Goal: Navigation & Orientation: Find specific page/section

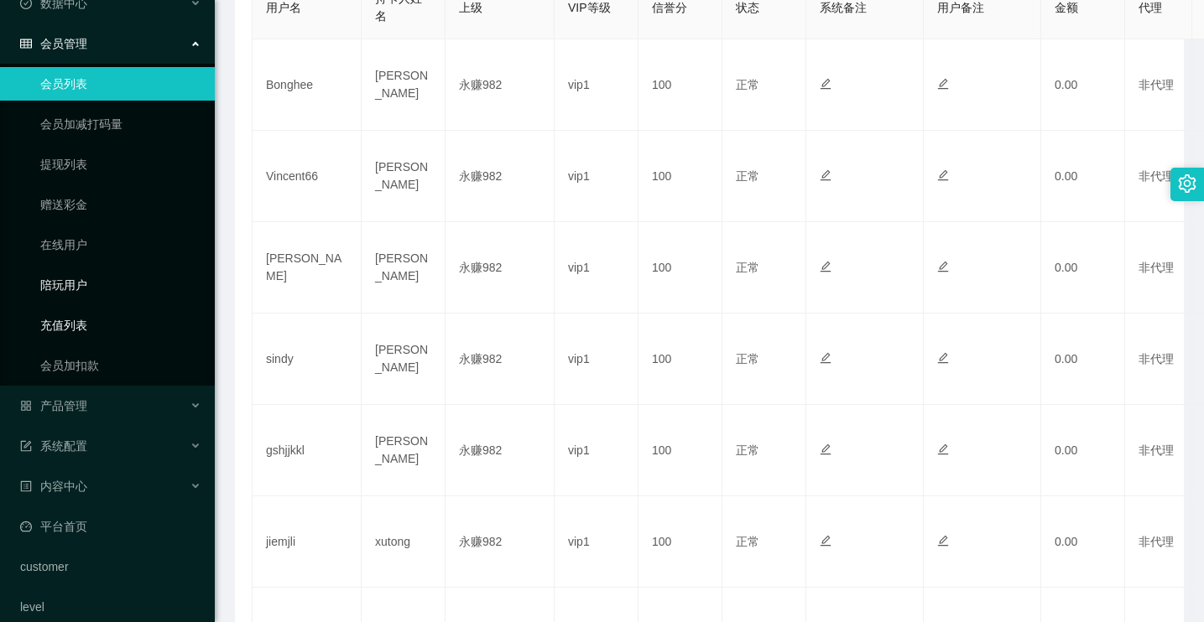
scroll to position [102, 0]
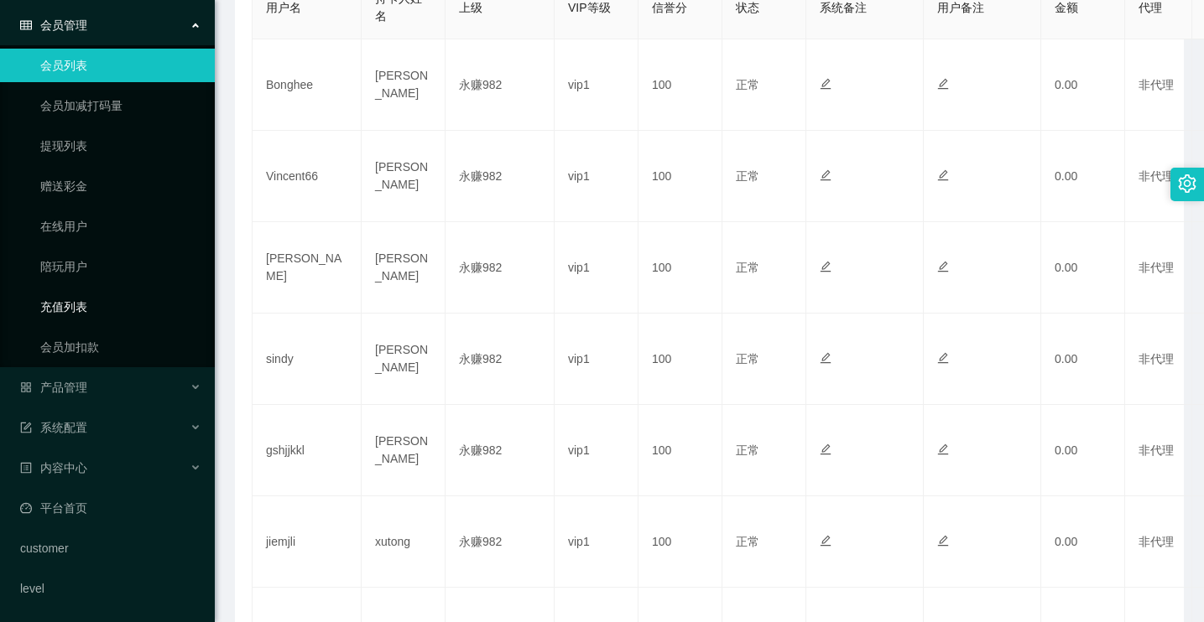
click at [128, 305] on link "充值列表" at bounding box center [120, 307] width 161 height 34
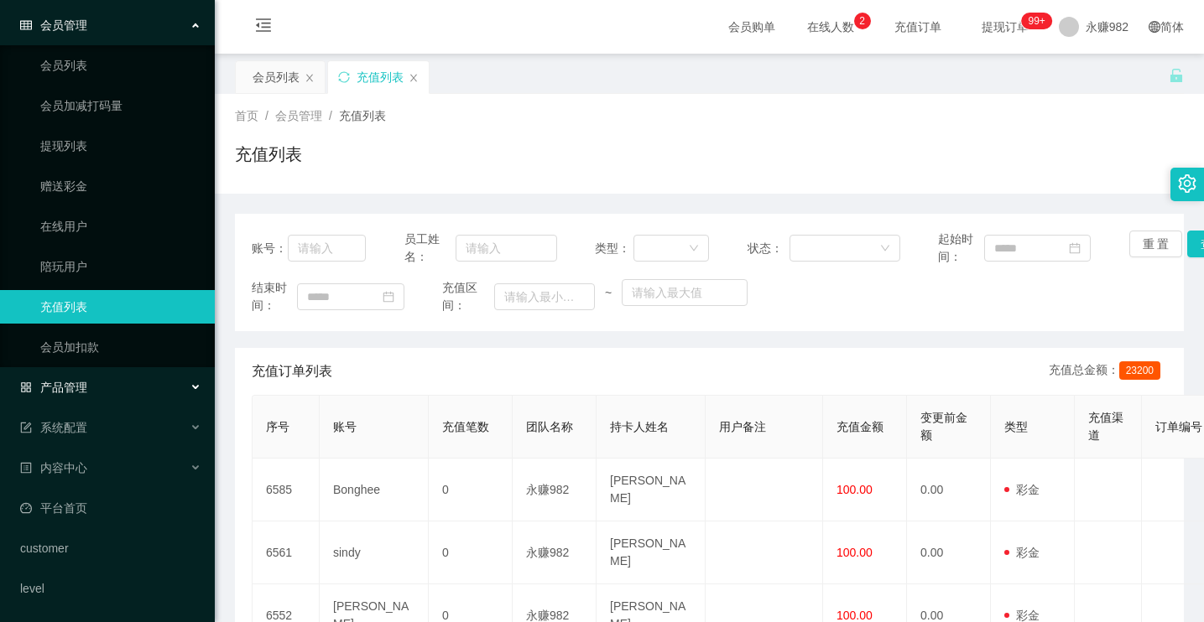
click at [126, 386] on div "产品管理" at bounding box center [107, 388] width 215 height 34
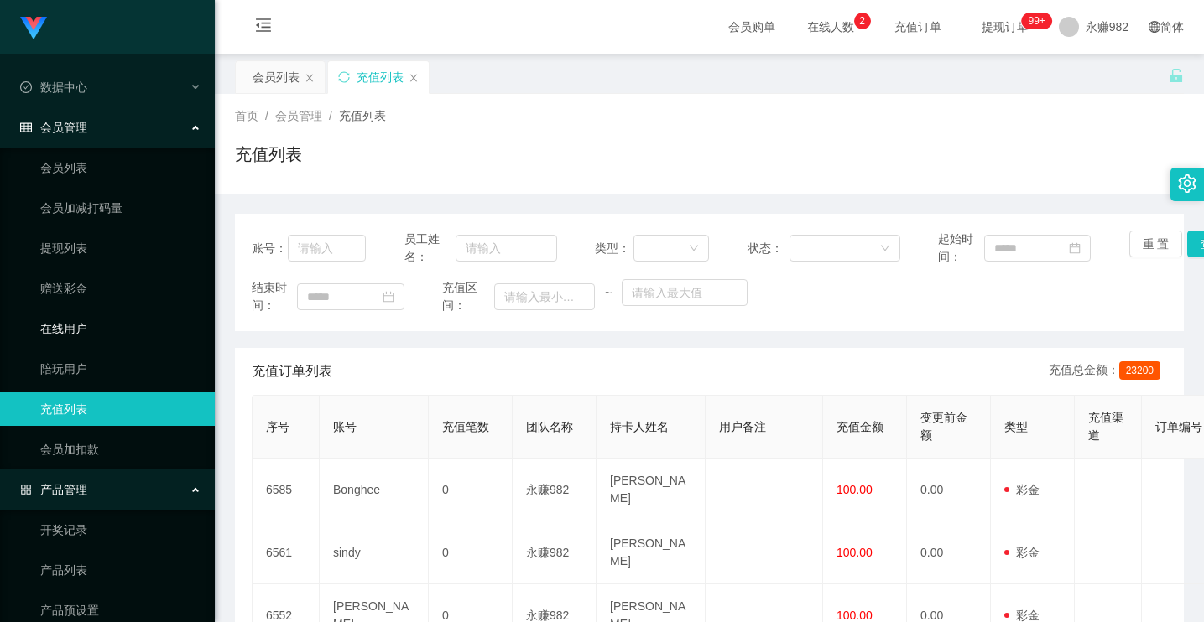
click at [81, 326] on link "在线用户" at bounding box center [120, 329] width 161 height 34
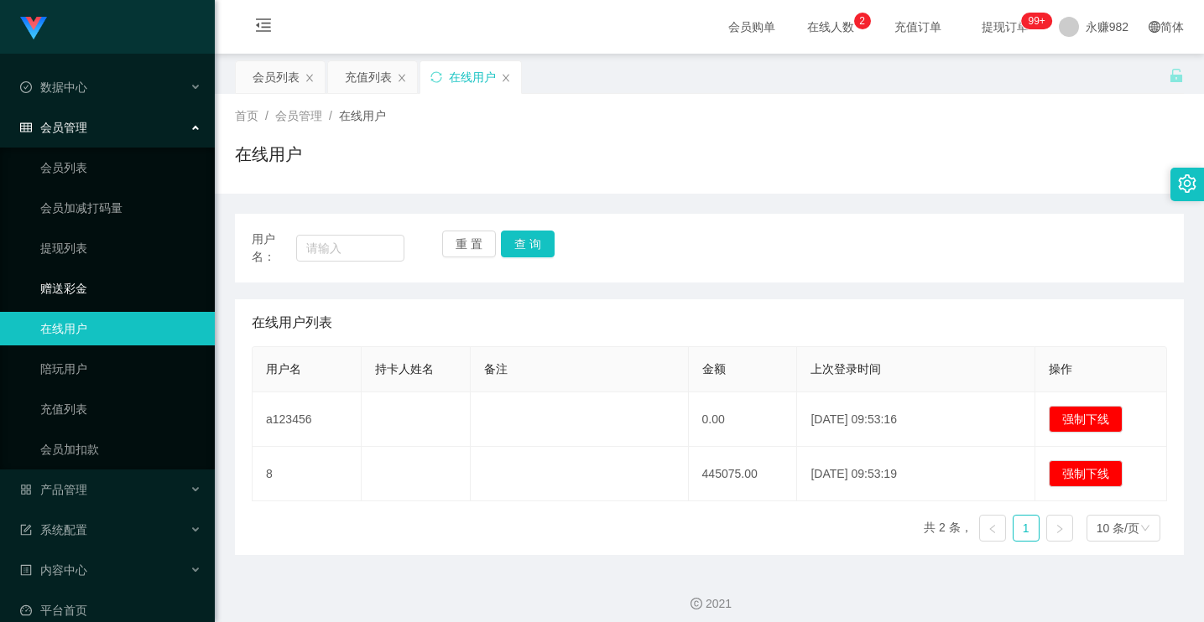
click at [95, 293] on link "赠送彩金" at bounding box center [120, 289] width 161 height 34
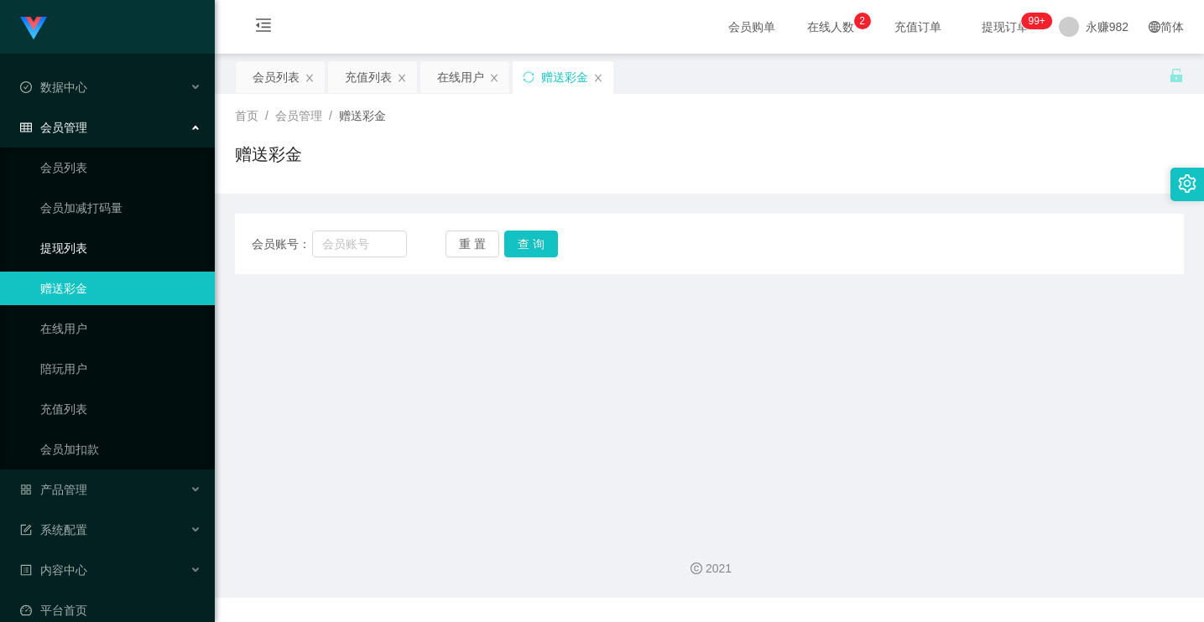
click at [124, 242] on link "提现列表" at bounding box center [120, 249] width 161 height 34
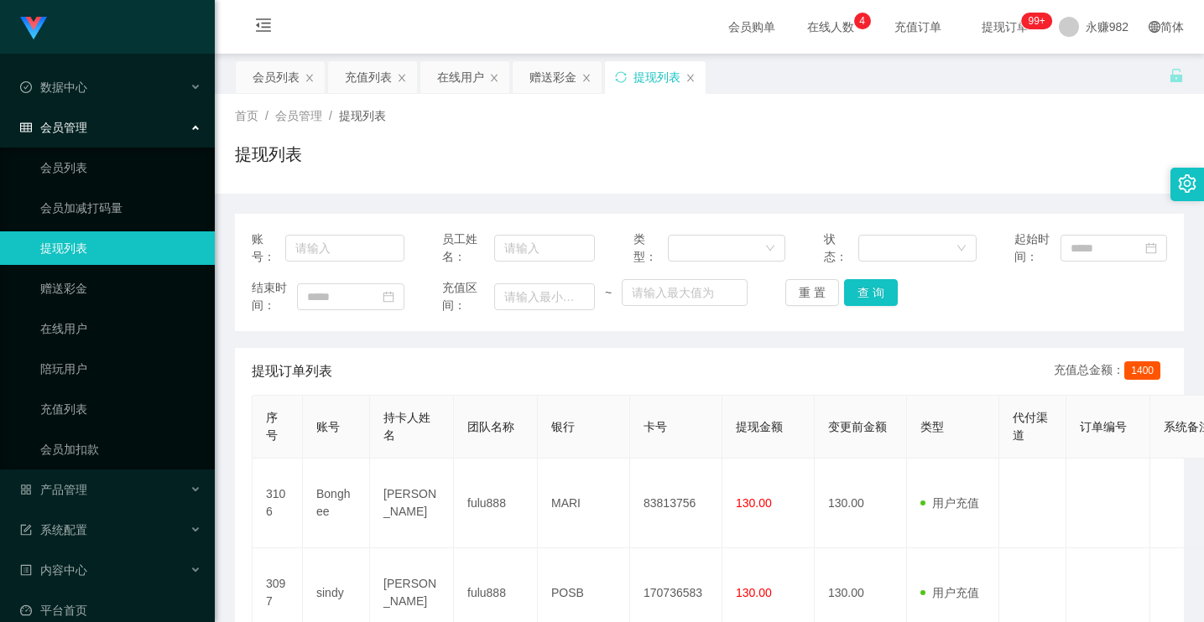
click at [76, 131] on span "会员管理" at bounding box center [53, 127] width 67 height 13
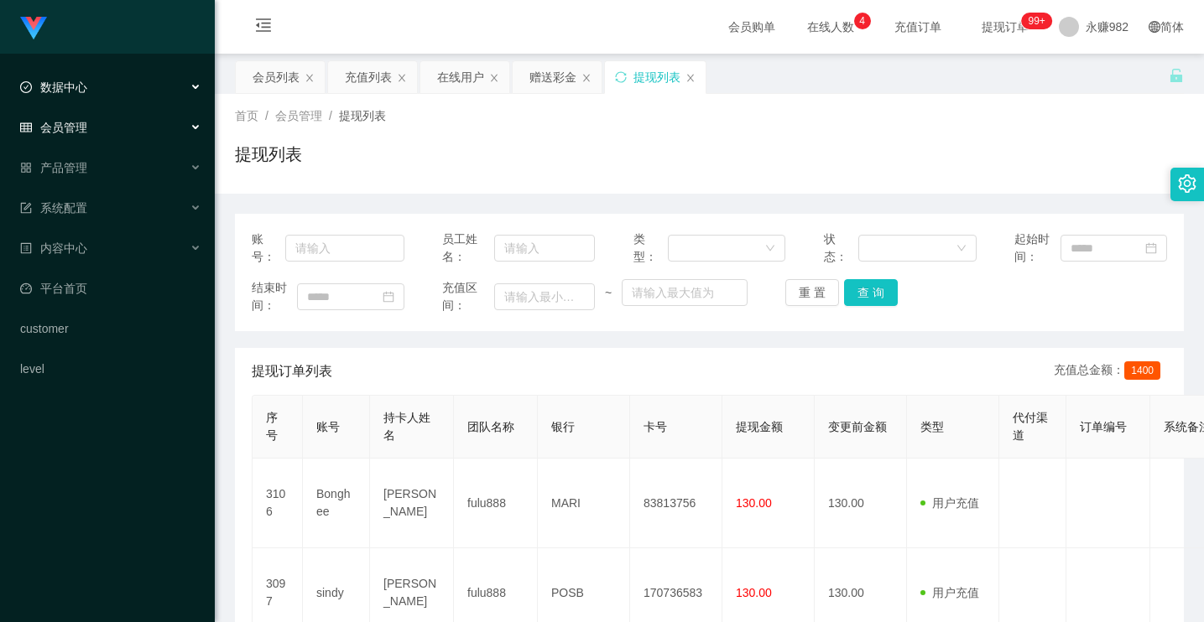
click at [98, 101] on div "数据中心" at bounding box center [107, 87] width 215 height 34
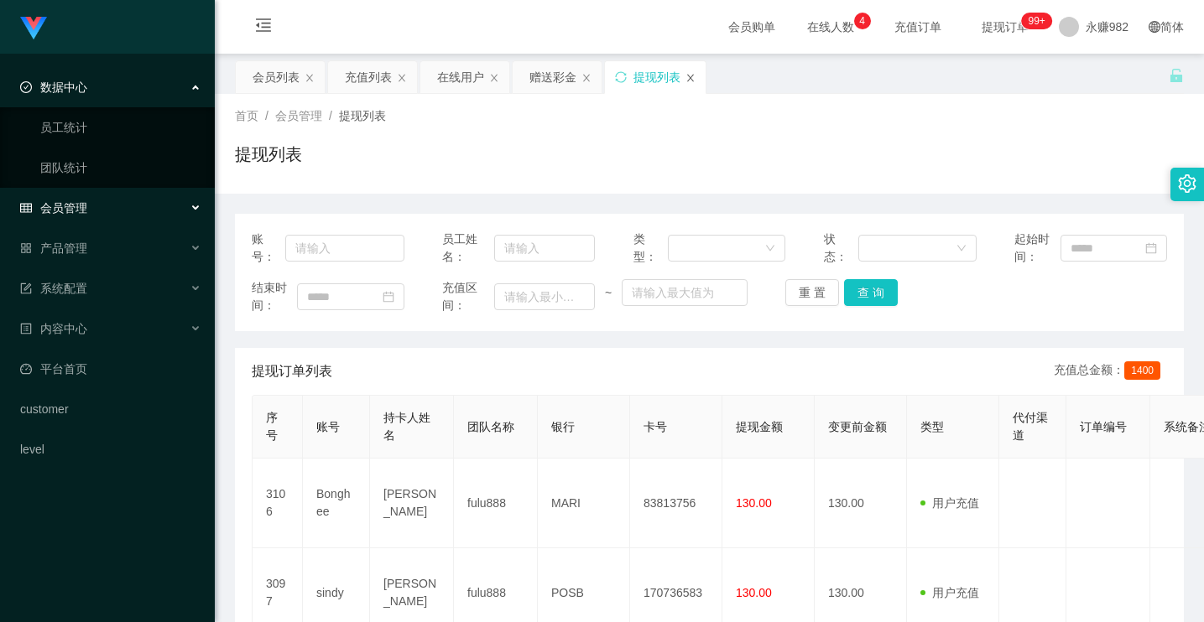
click at [687, 76] on icon "图标: close" at bounding box center [690, 78] width 10 height 10
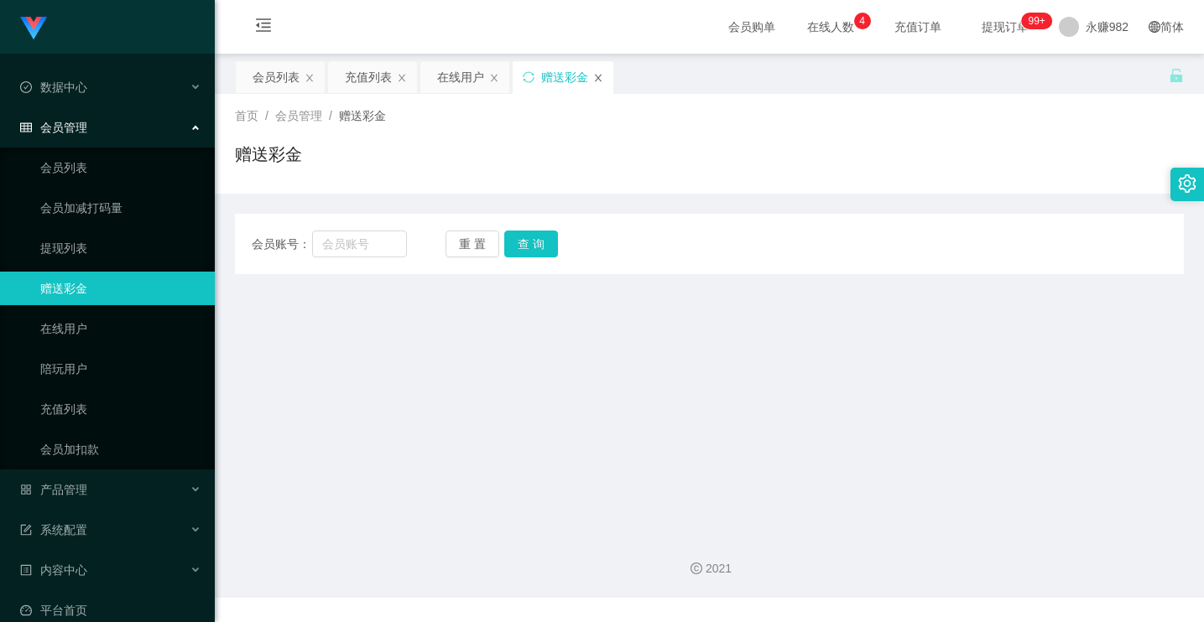
click at [596, 78] on icon "图标: close" at bounding box center [598, 78] width 10 height 10
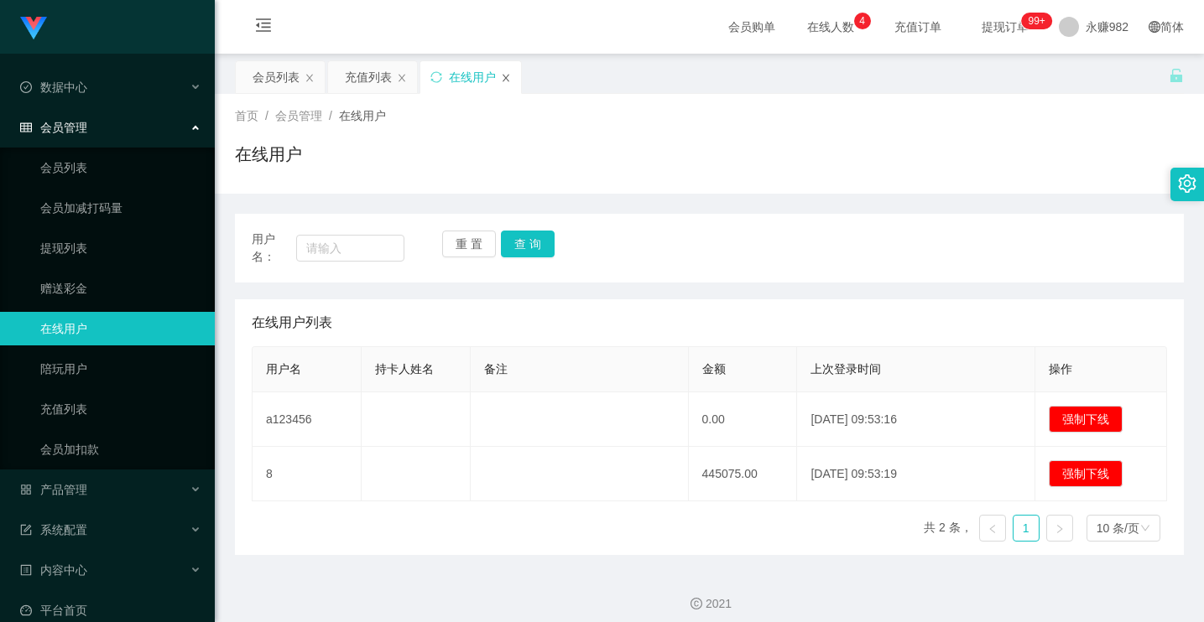
click at [508, 80] on icon "图标: close" at bounding box center [506, 78] width 10 height 10
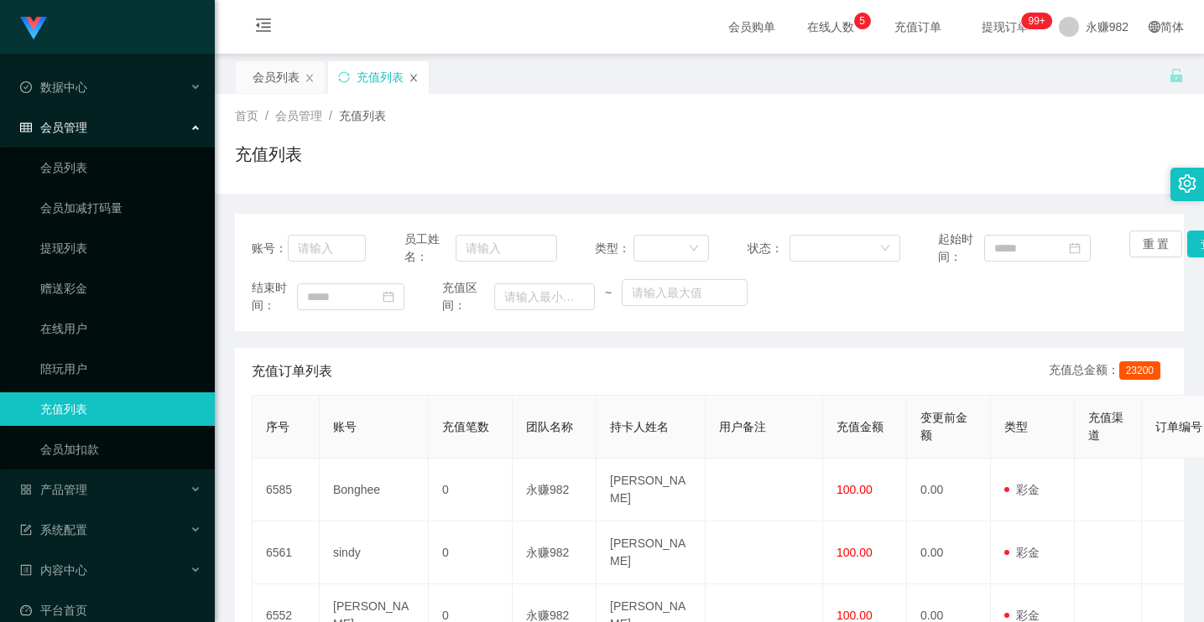
click at [409, 79] on icon "图标: close" at bounding box center [414, 78] width 10 height 10
